Goal: Navigation & Orientation: Find specific page/section

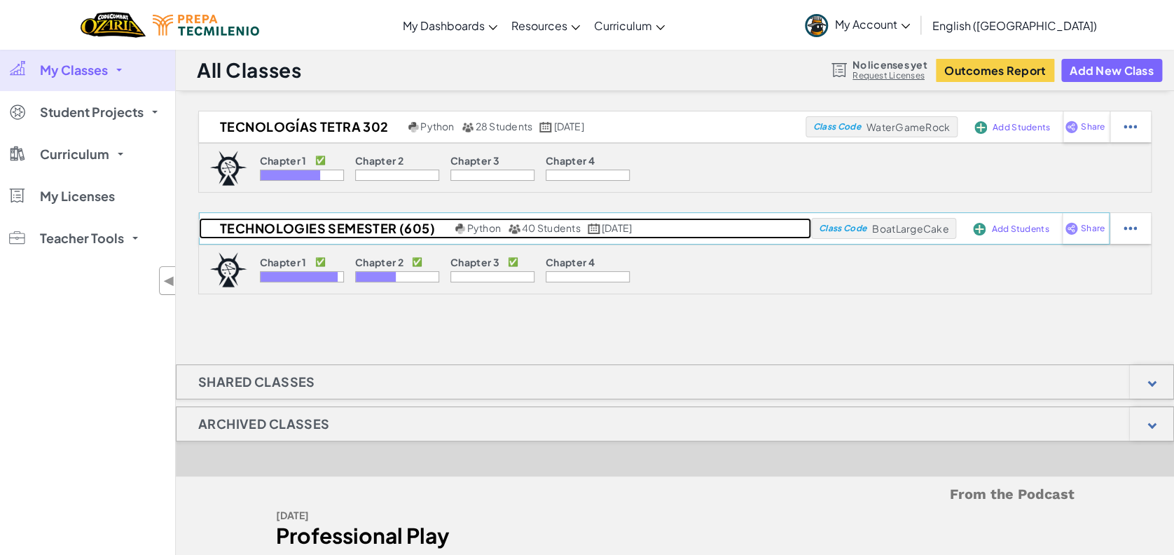
click at [347, 226] on h2 "Technologies Semester (605)" at bounding box center [325, 228] width 253 height 21
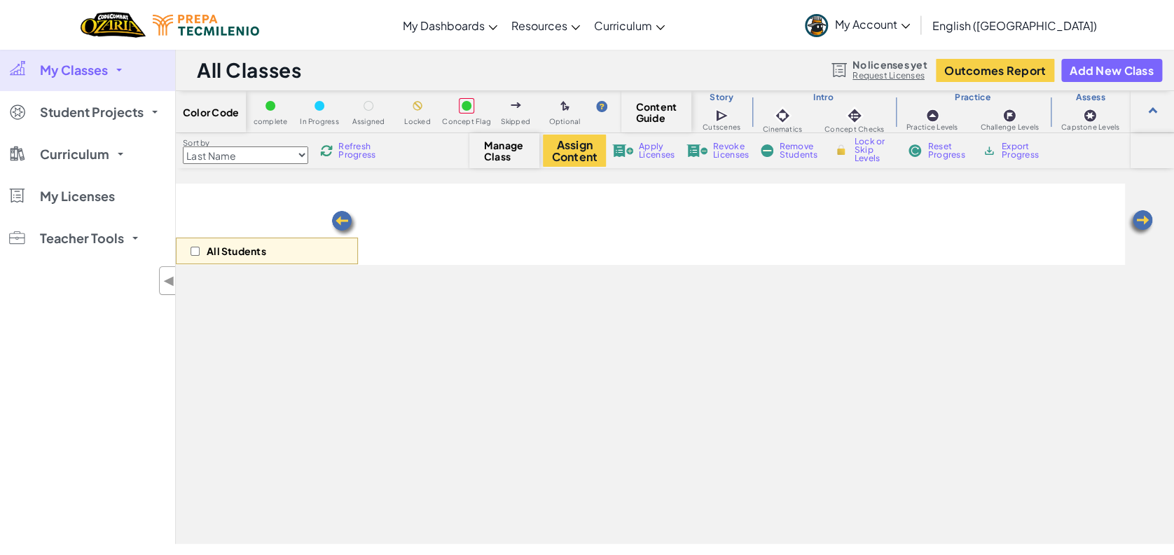
select select "5d8a57abe8919b28d5113af1"
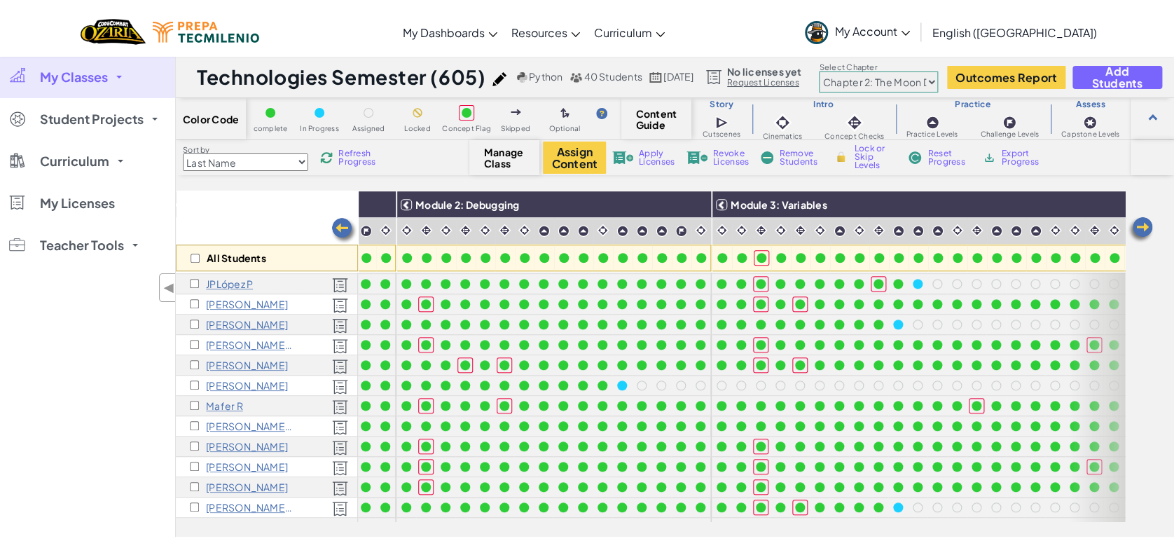
scroll to position [507, 0]
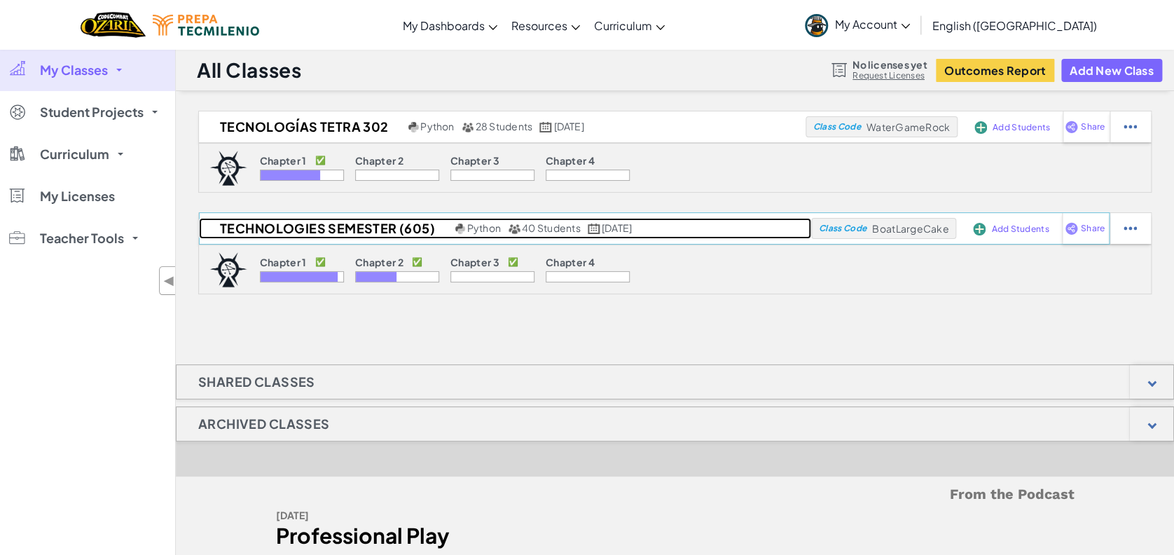
click at [296, 228] on h2 "Technologies Semester (605)" at bounding box center [325, 228] width 253 height 21
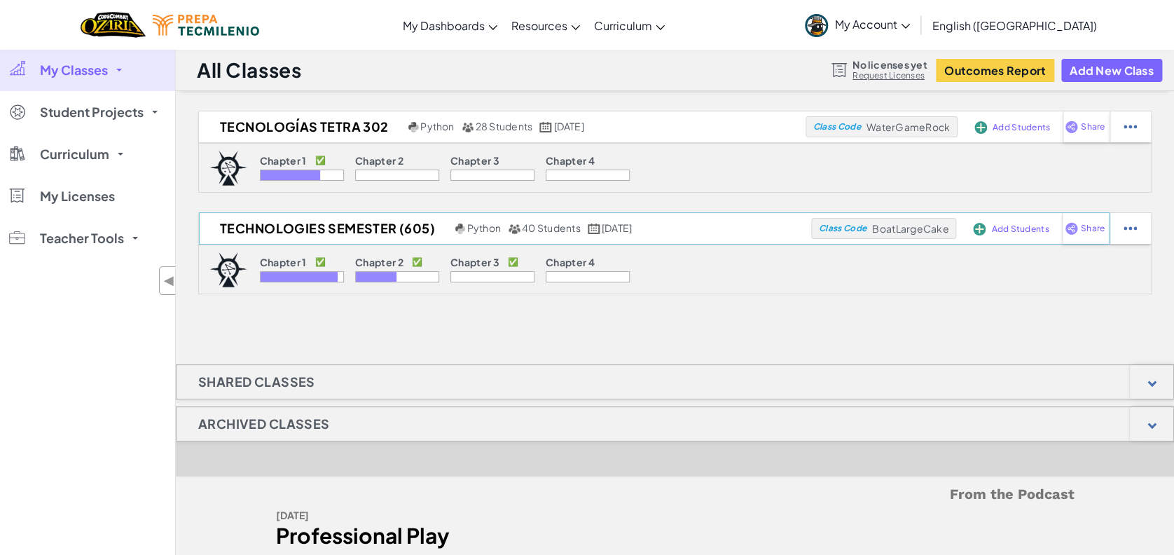
select select "5d8a57abe8919b28d5113af1"
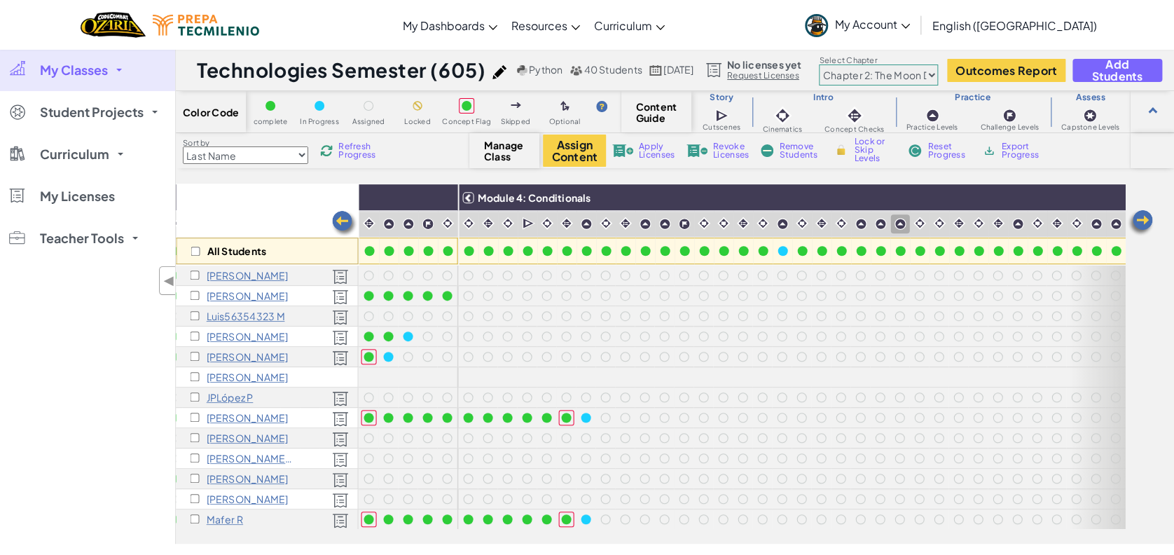
scroll to position [387, 1390]
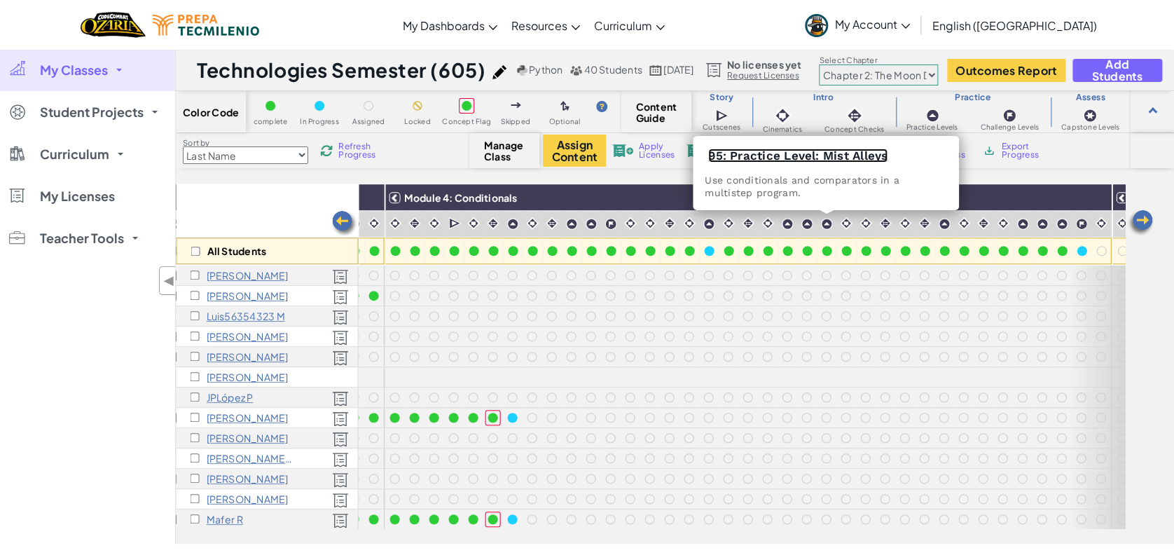
click at [817, 152] on link "95: Practice Level: Mist Alleys" at bounding box center [797, 156] width 179 height 14
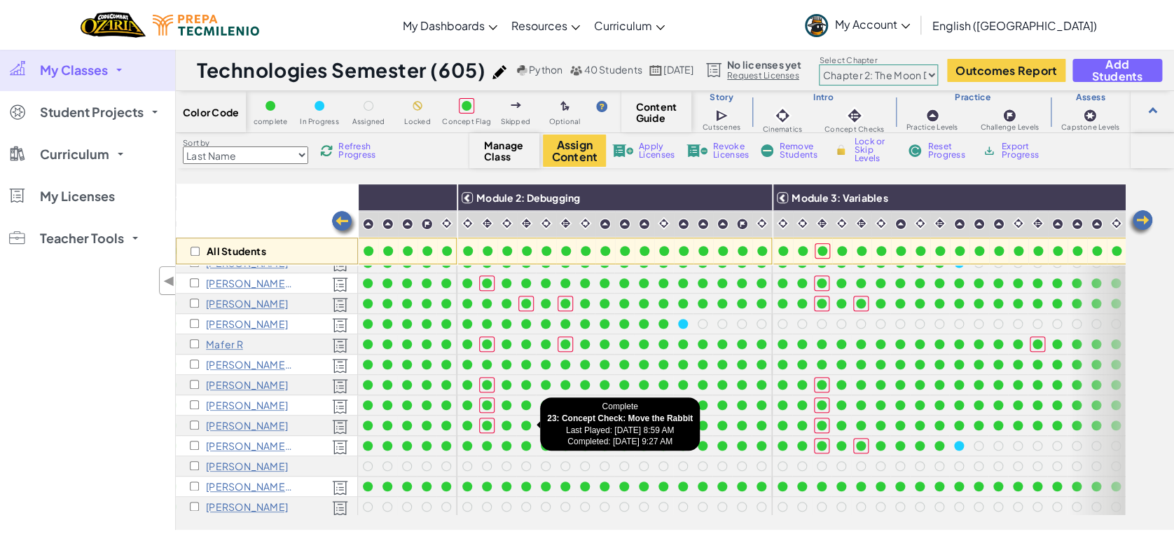
scroll to position [562, 274]
